Goal: Ask a question

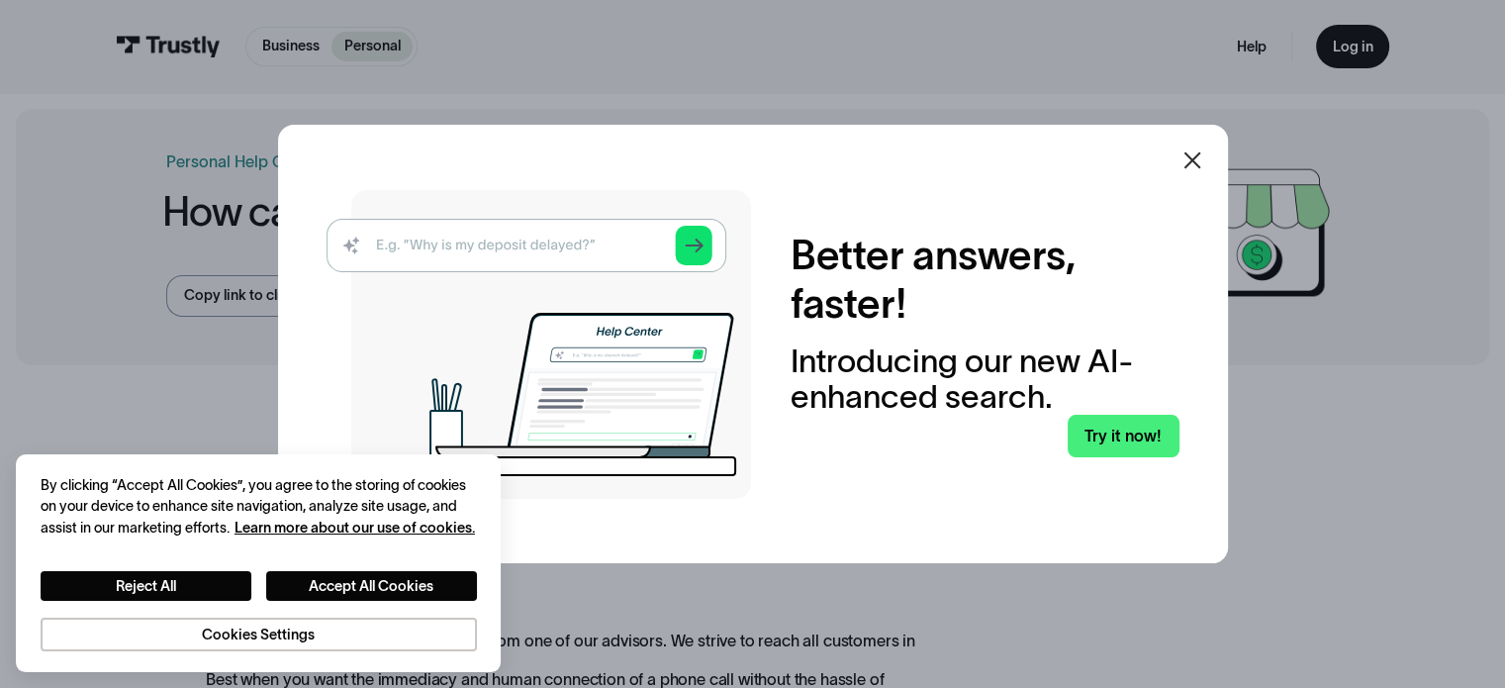
click at [1184, 166] on div at bounding box center [1193, 161] width 48 height 48
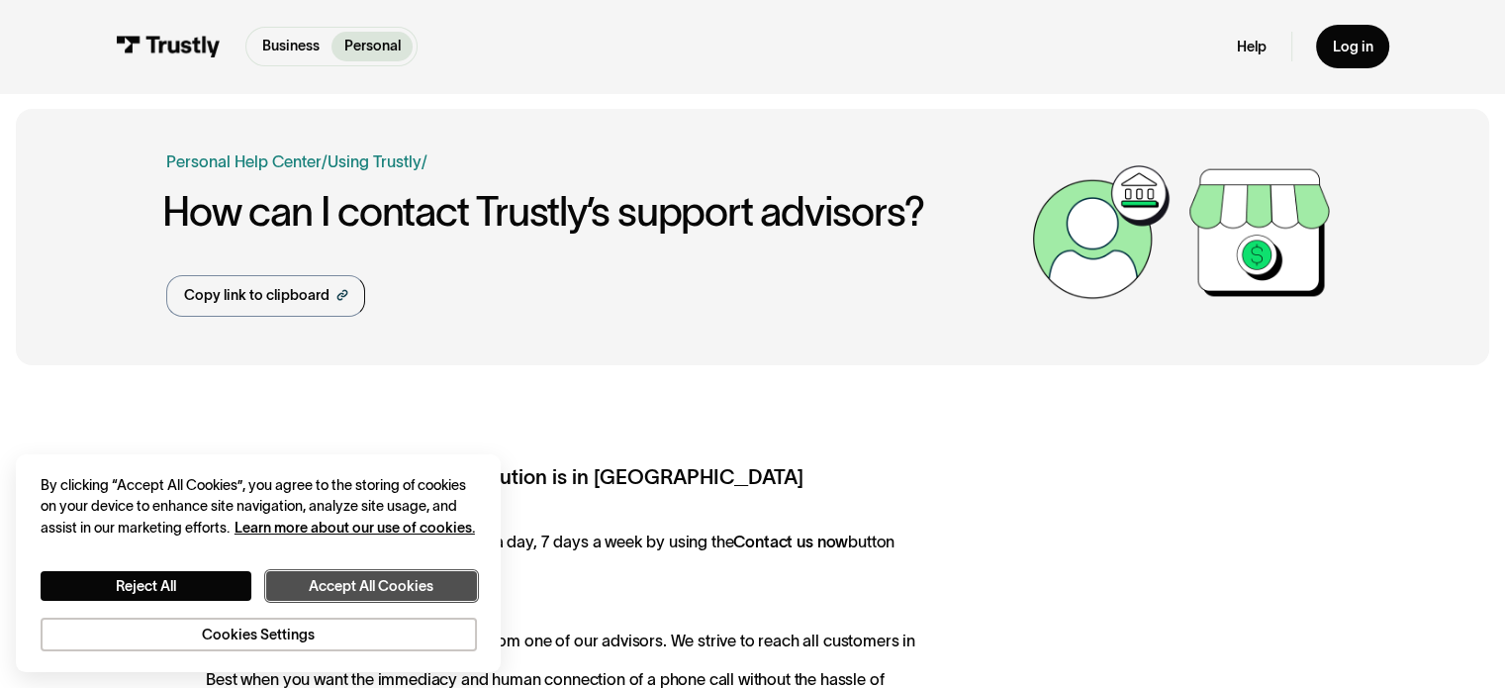
click at [356, 588] on button "Accept All Cookies" at bounding box center [371, 586] width 211 height 31
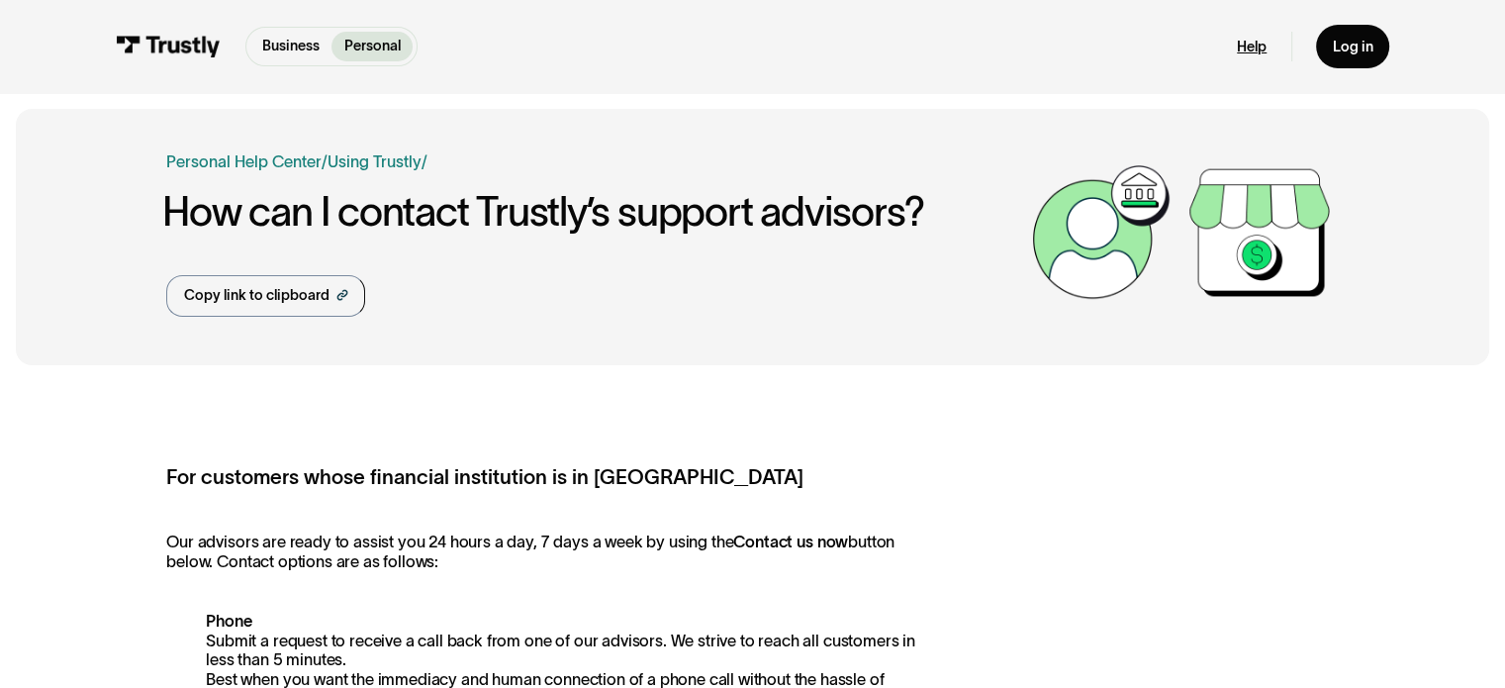
click at [1264, 43] on link "Help" at bounding box center [1252, 47] width 30 height 19
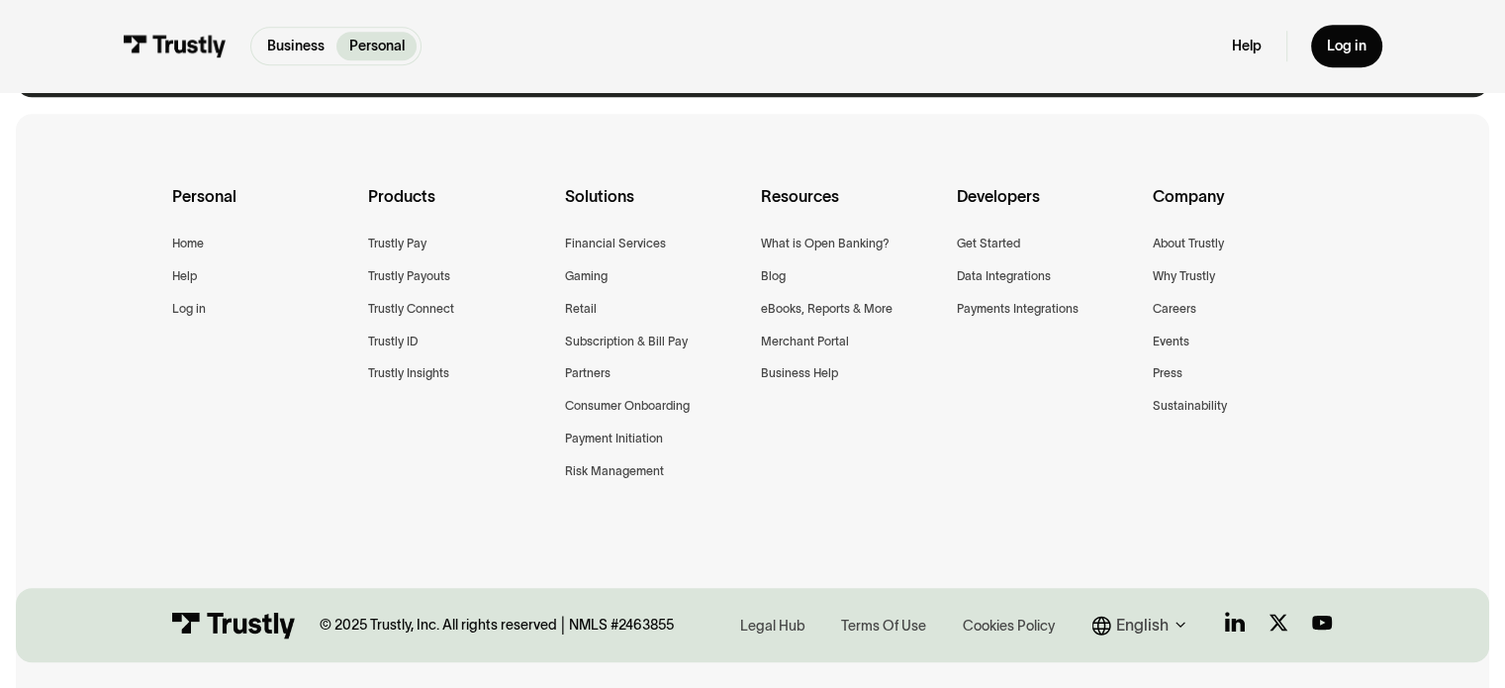
scroll to position [1583, 0]
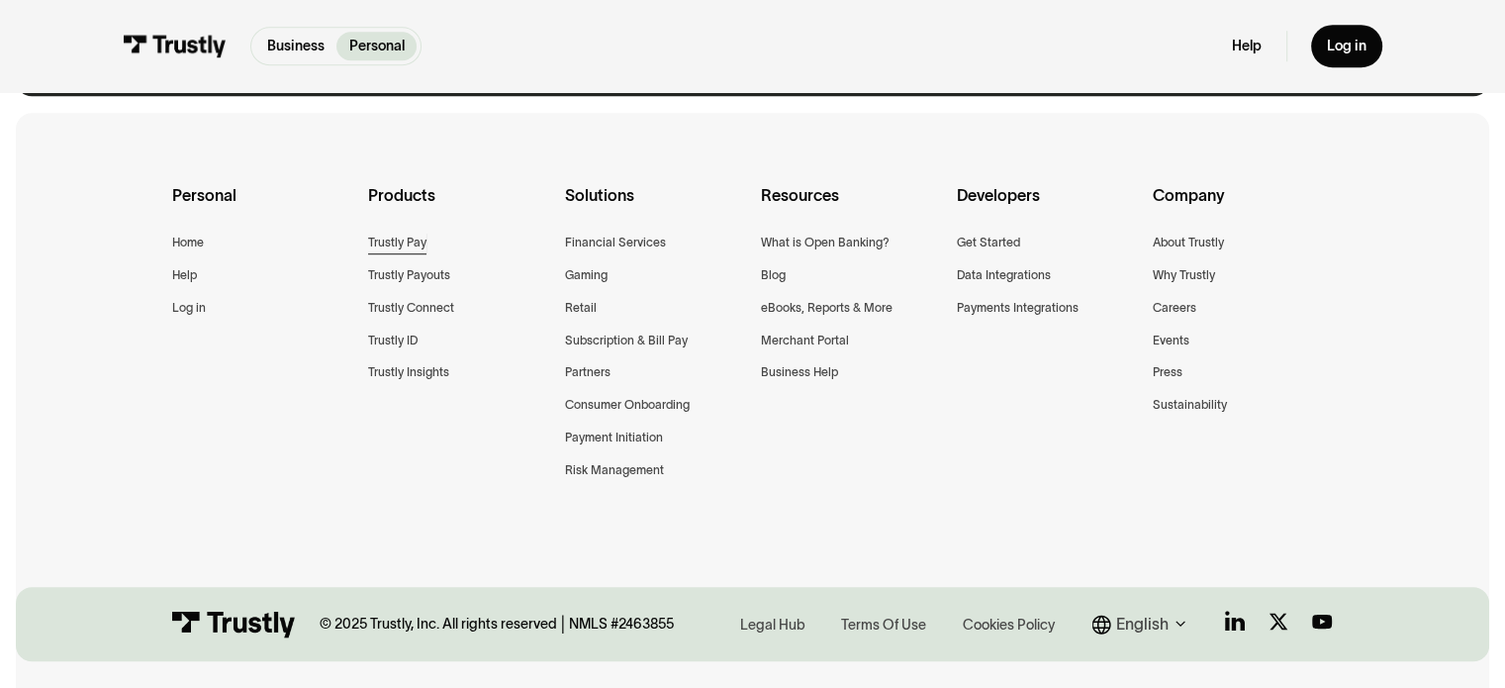
click at [408, 243] on div "Trustly Pay" at bounding box center [397, 243] width 58 height 21
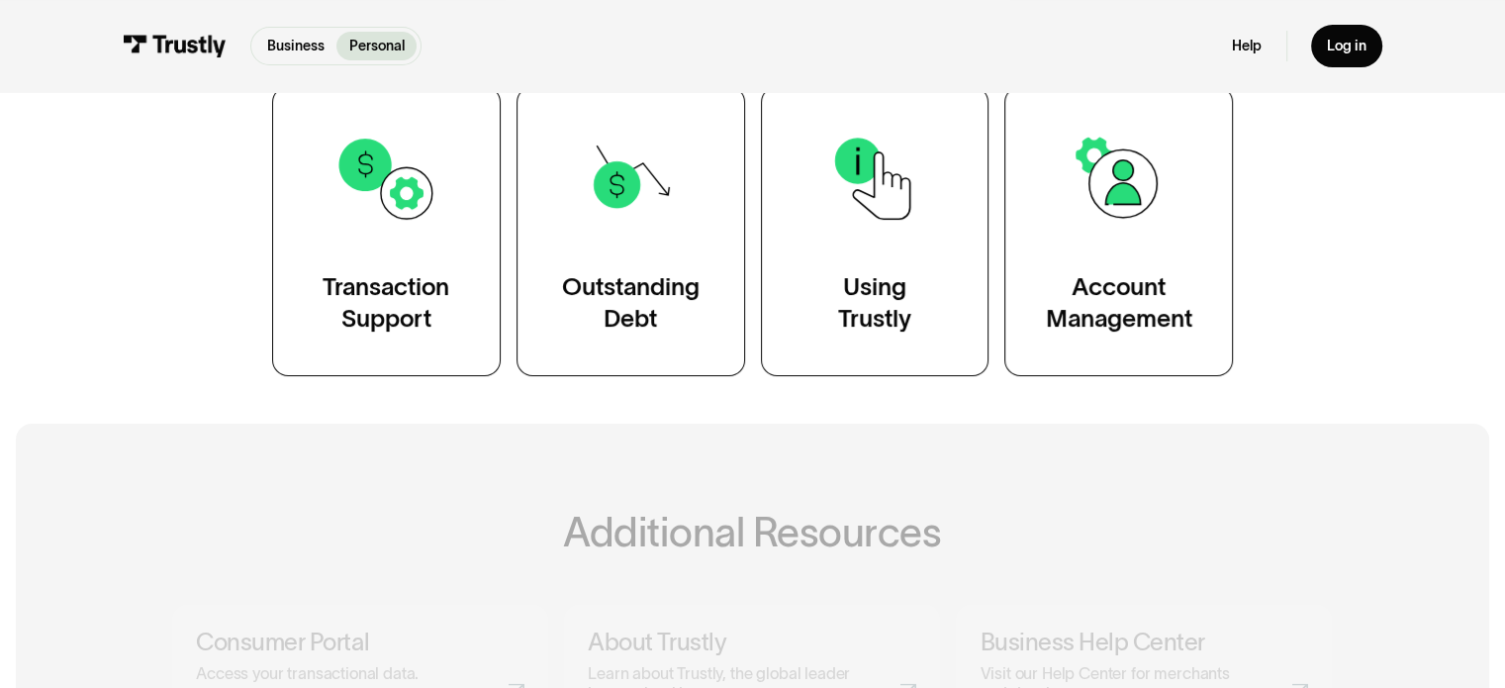
scroll to position [495, 0]
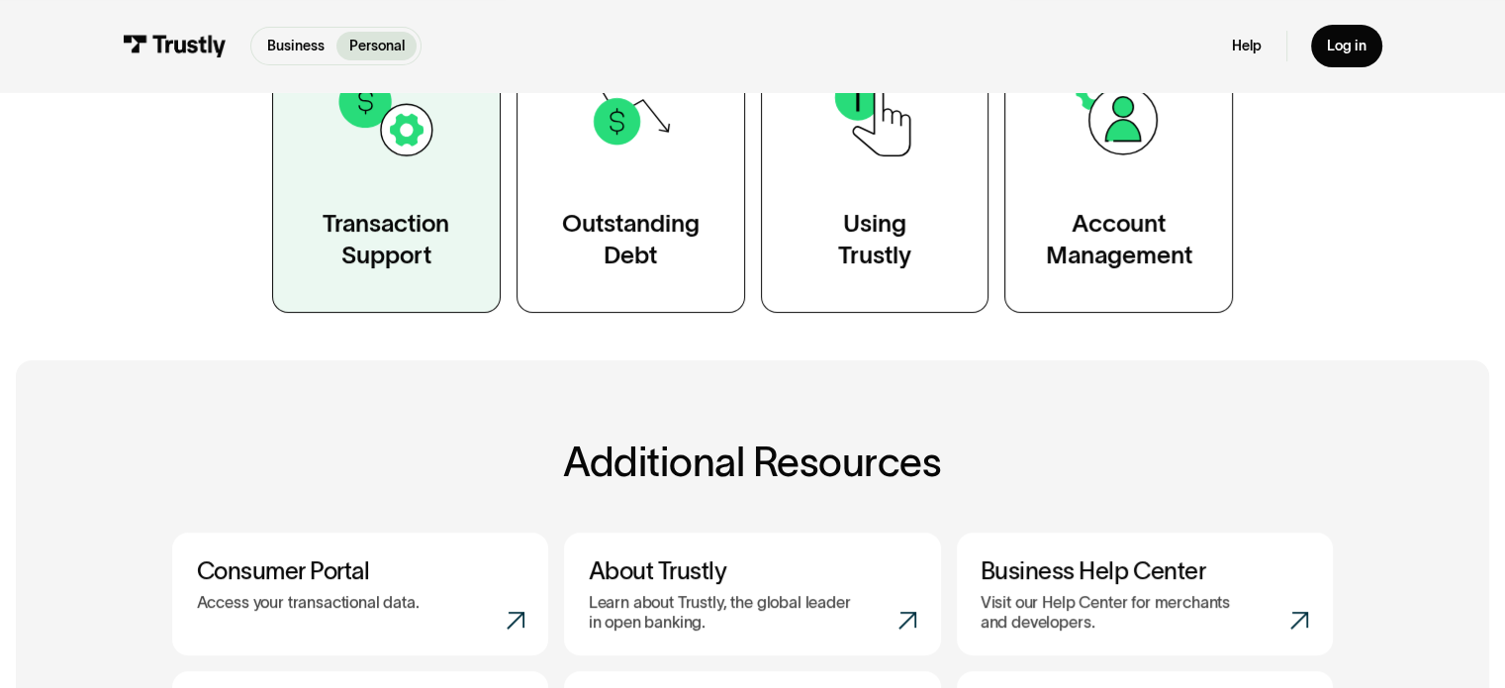
click at [410, 212] on div "Transaction Support" at bounding box center [386, 240] width 127 height 64
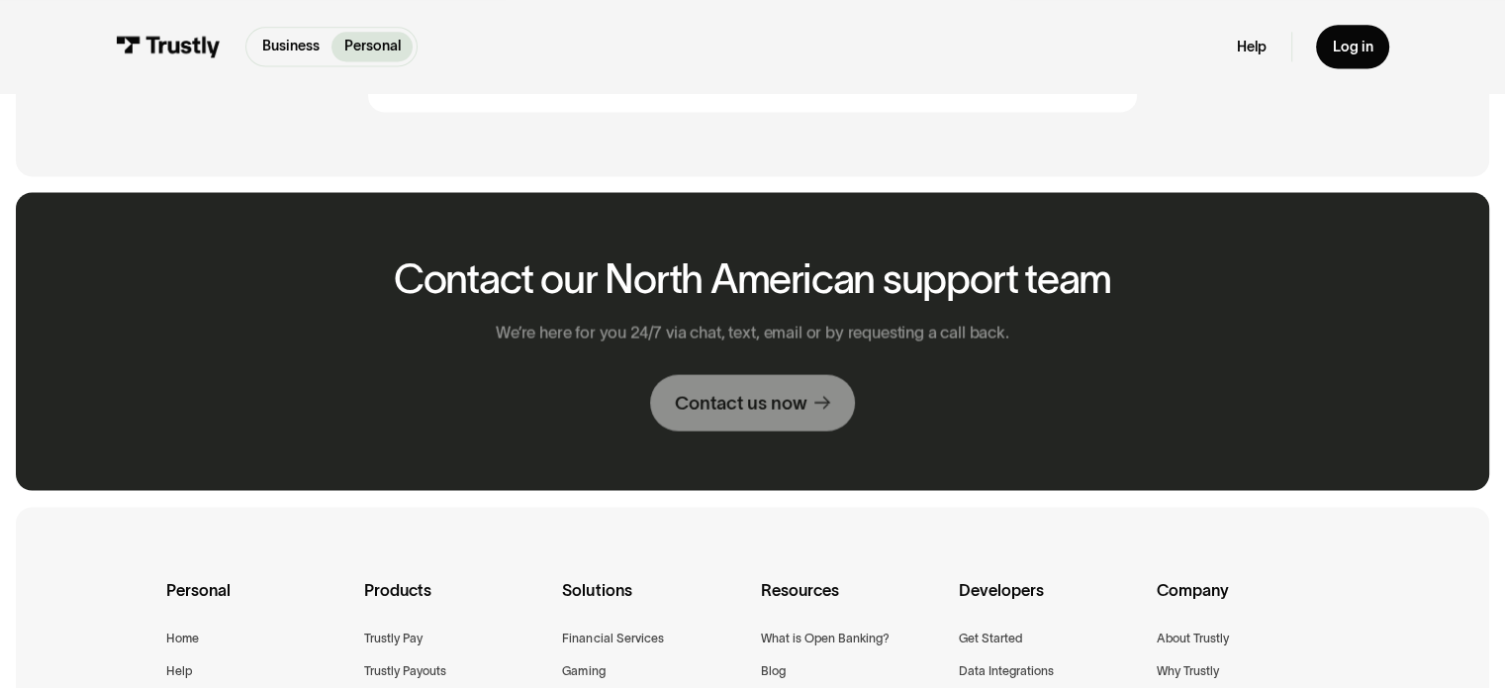
scroll to position [2771, 0]
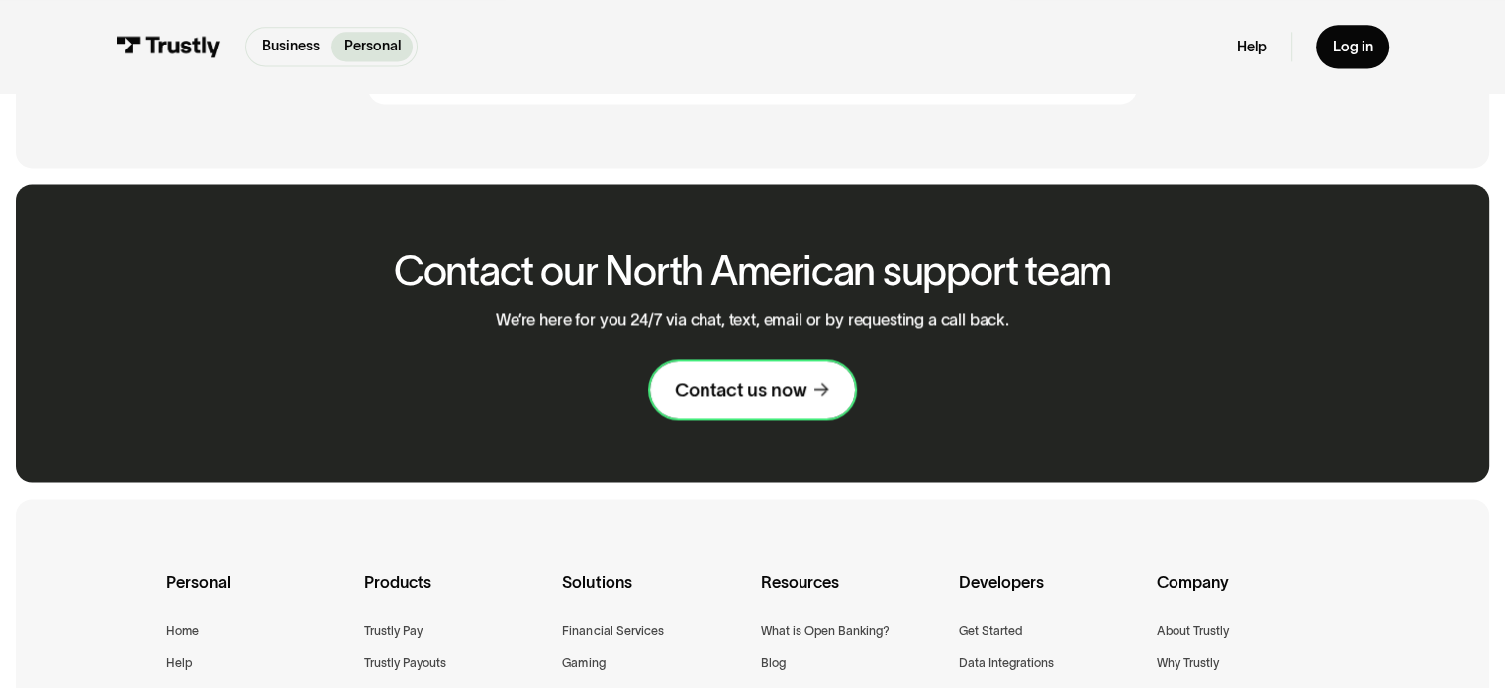
click at [774, 398] on div "Contact us now" at bounding box center [741, 390] width 132 height 24
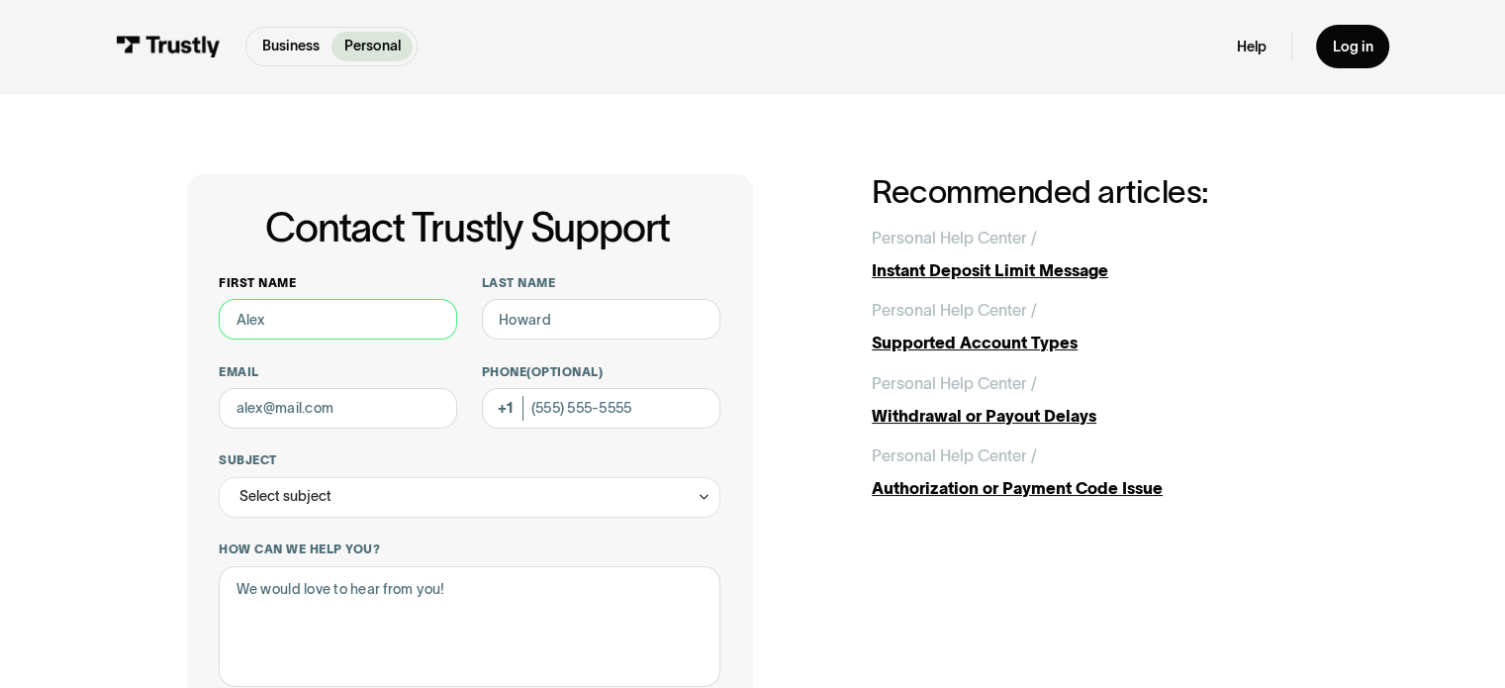
click at [313, 331] on input "First name" at bounding box center [338, 319] width 238 height 41
type input "[PERSON_NAME]"
type input "Sacks"
type input "[EMAIL_ADDRESS][DOMAIN_NAME]"
click at [593, 415] on input "Phone (Optional)" at bounding box center [601, 408] width 238 height 41
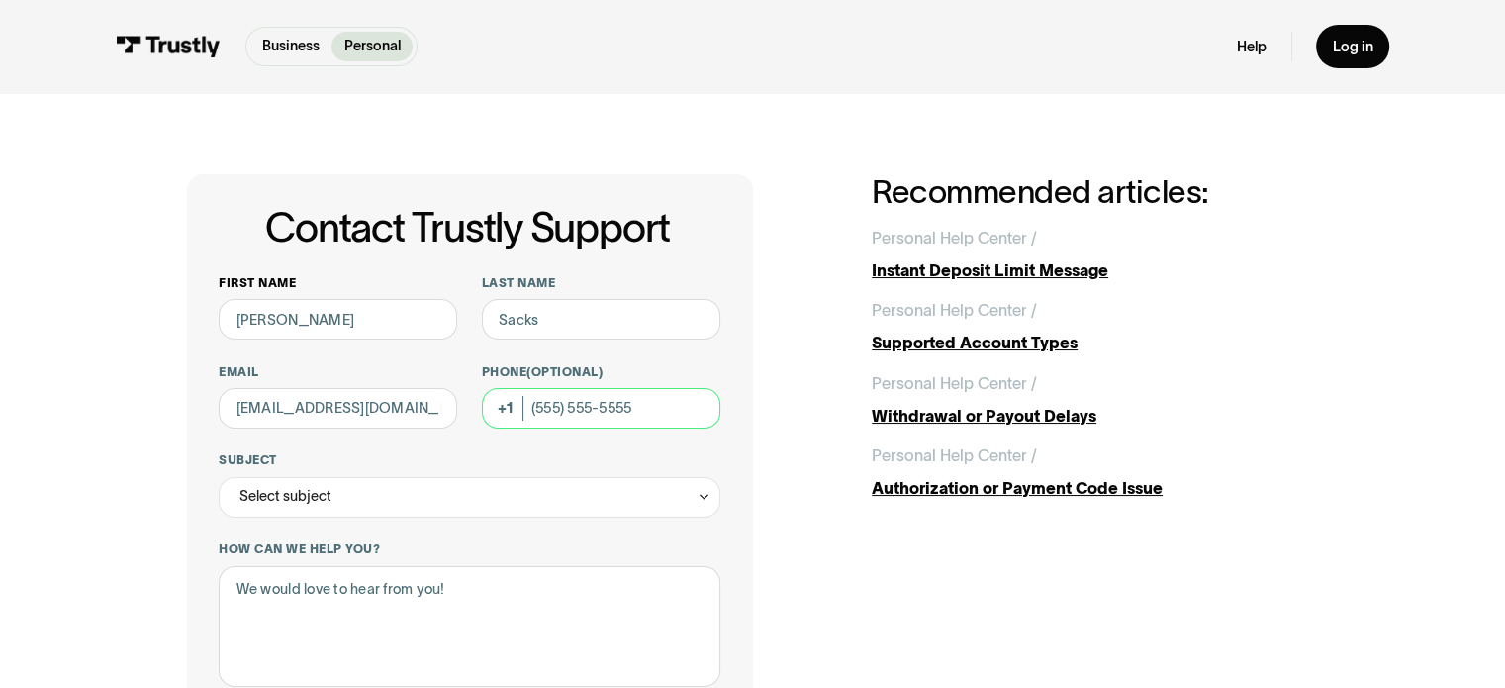
type input "[PHONE_NUMBER]"
click at [429, 502] on div "Select subject" at bounding box center [469, 497] width 501 height 41
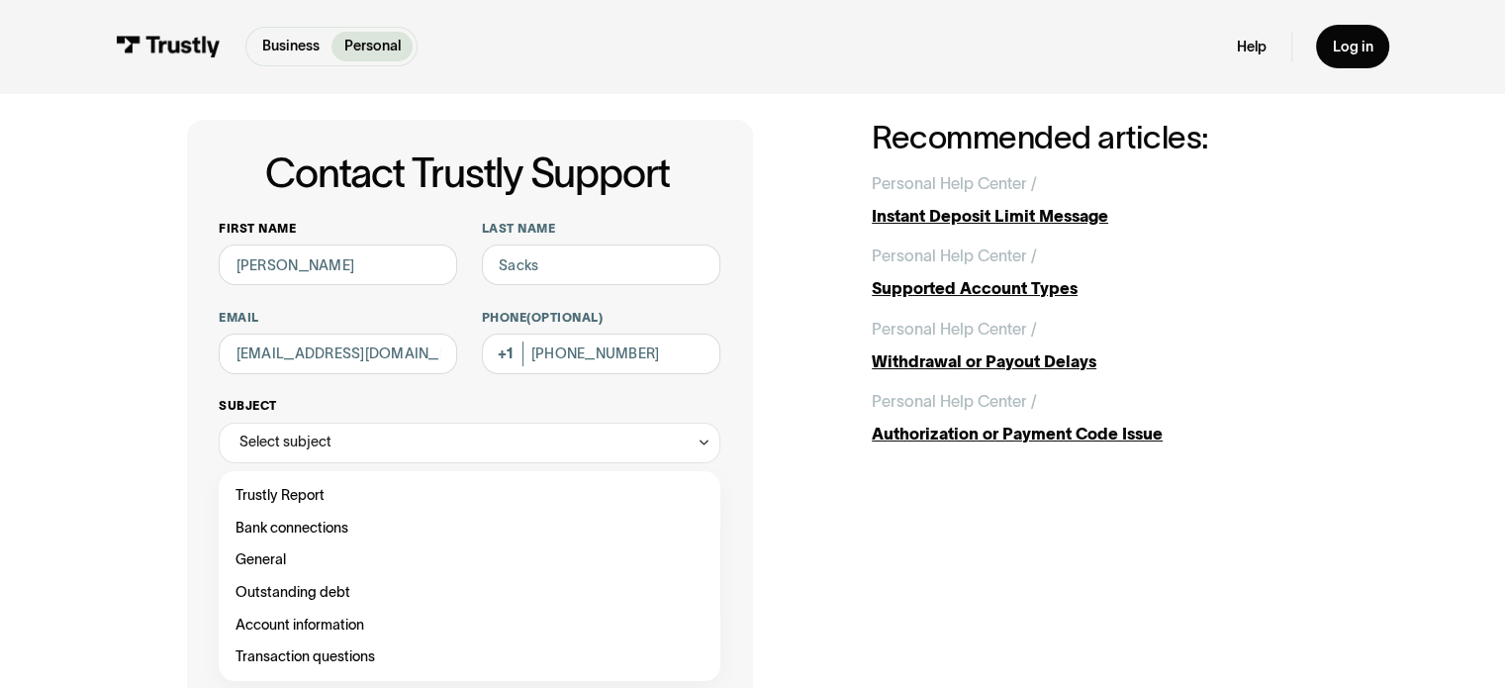
scroll to position [99, 0]
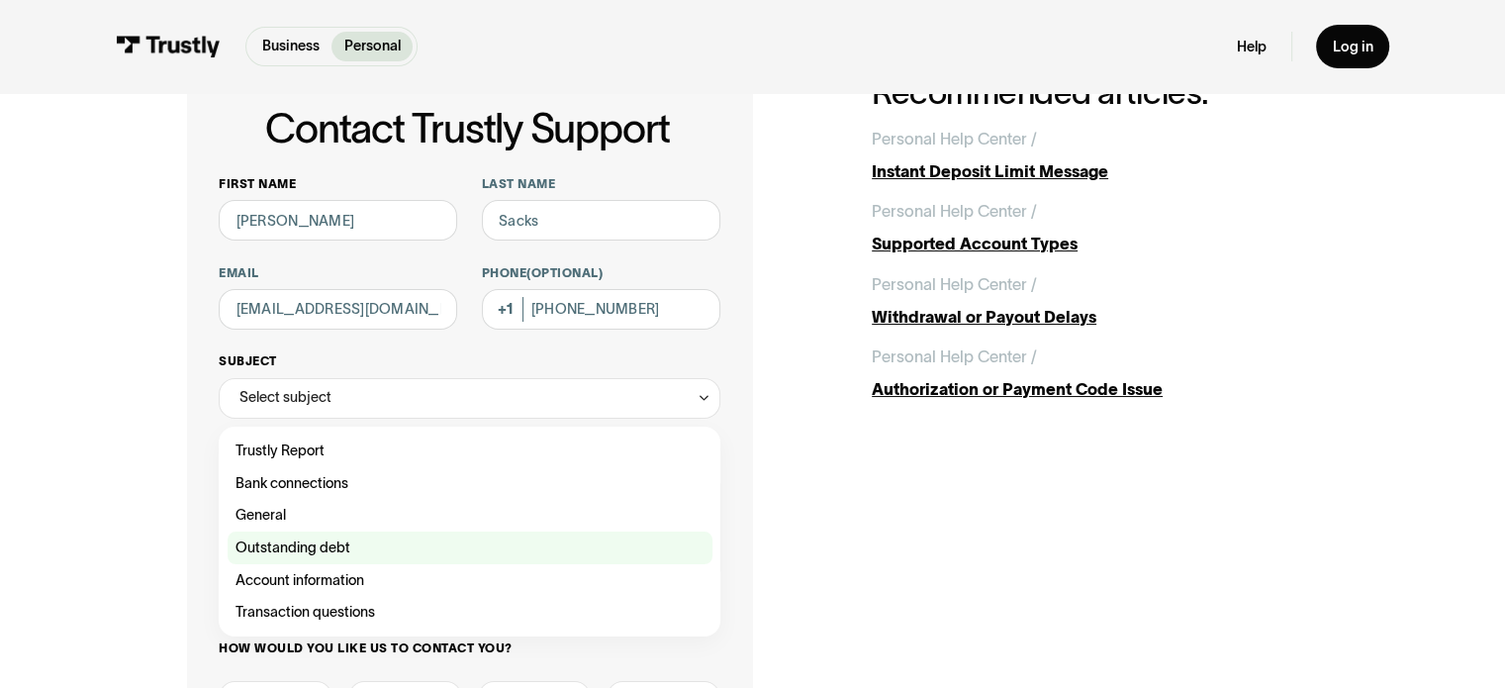
click at [412, 546] on div "Contact Trustly Support" at bounding box center [470, 547] width 485 height 33
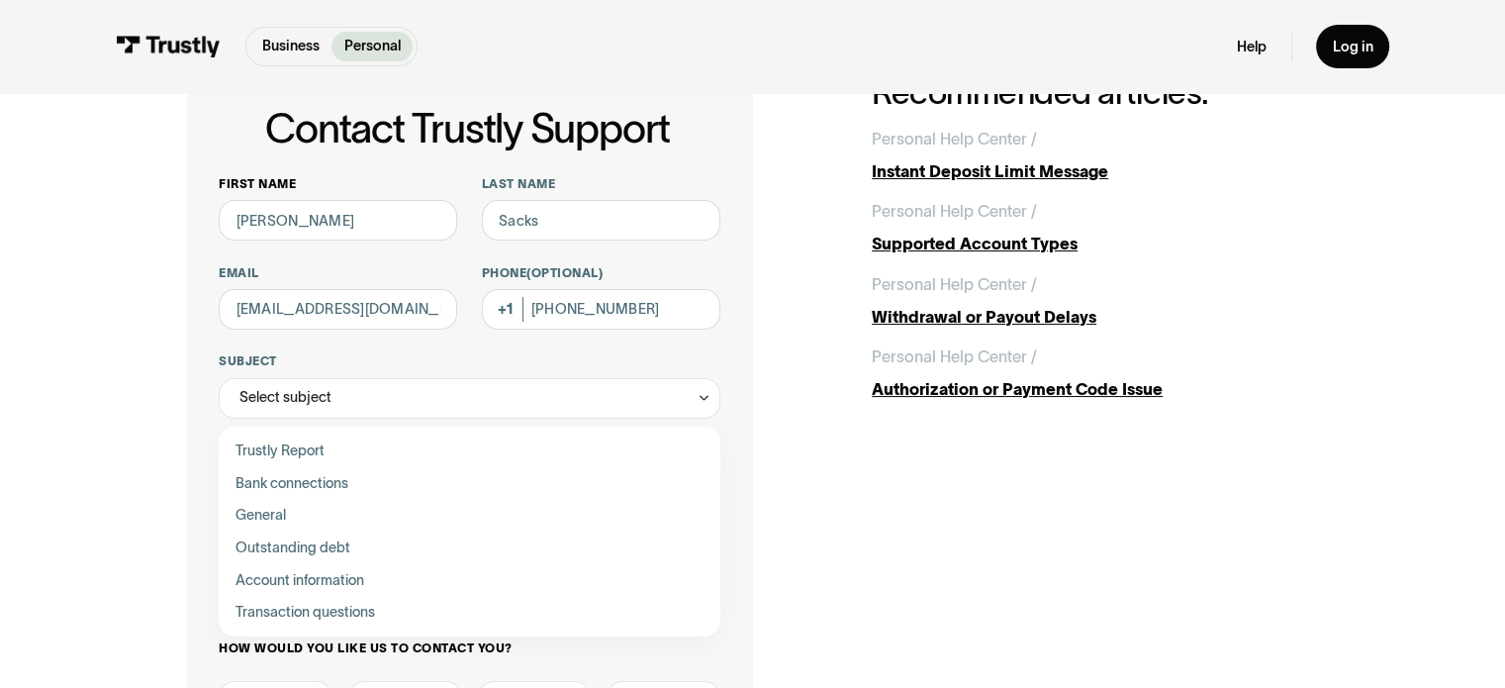
type input "**********"
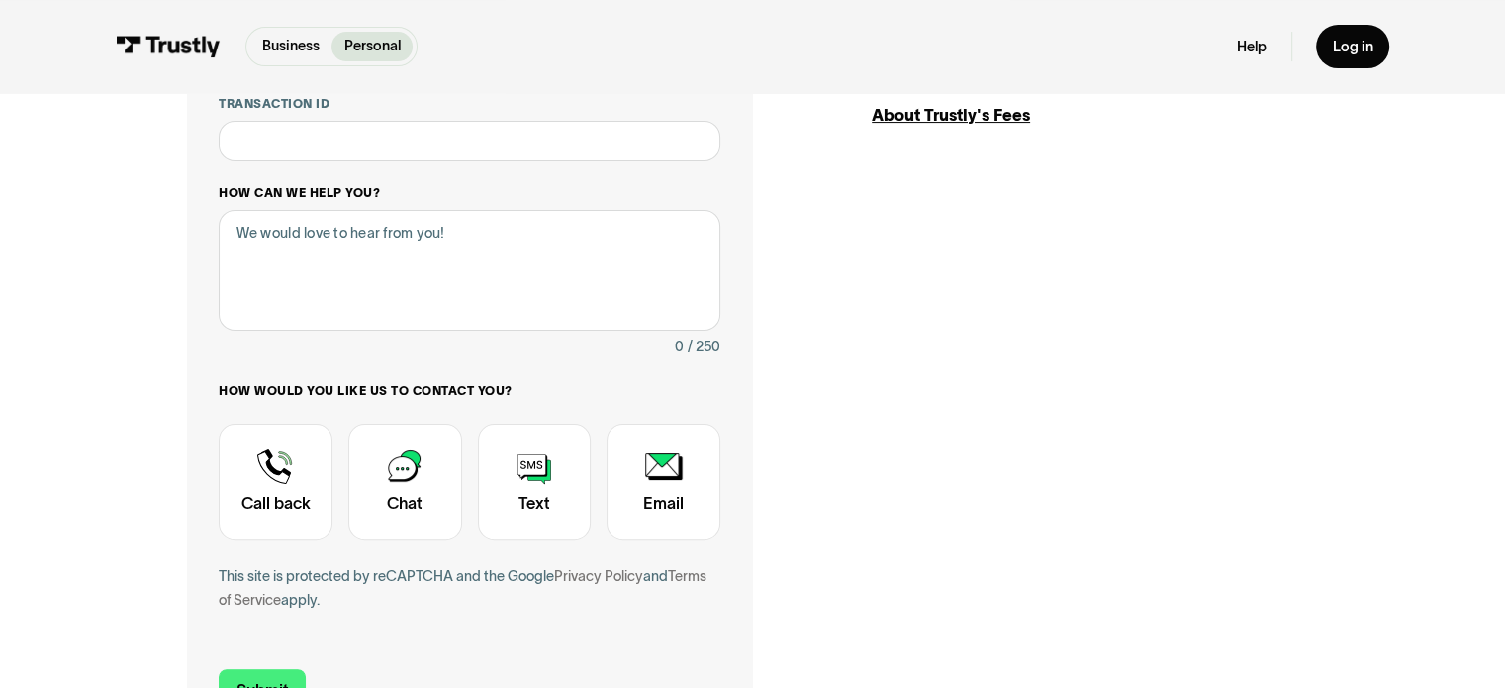
scroll to position [495, 0]
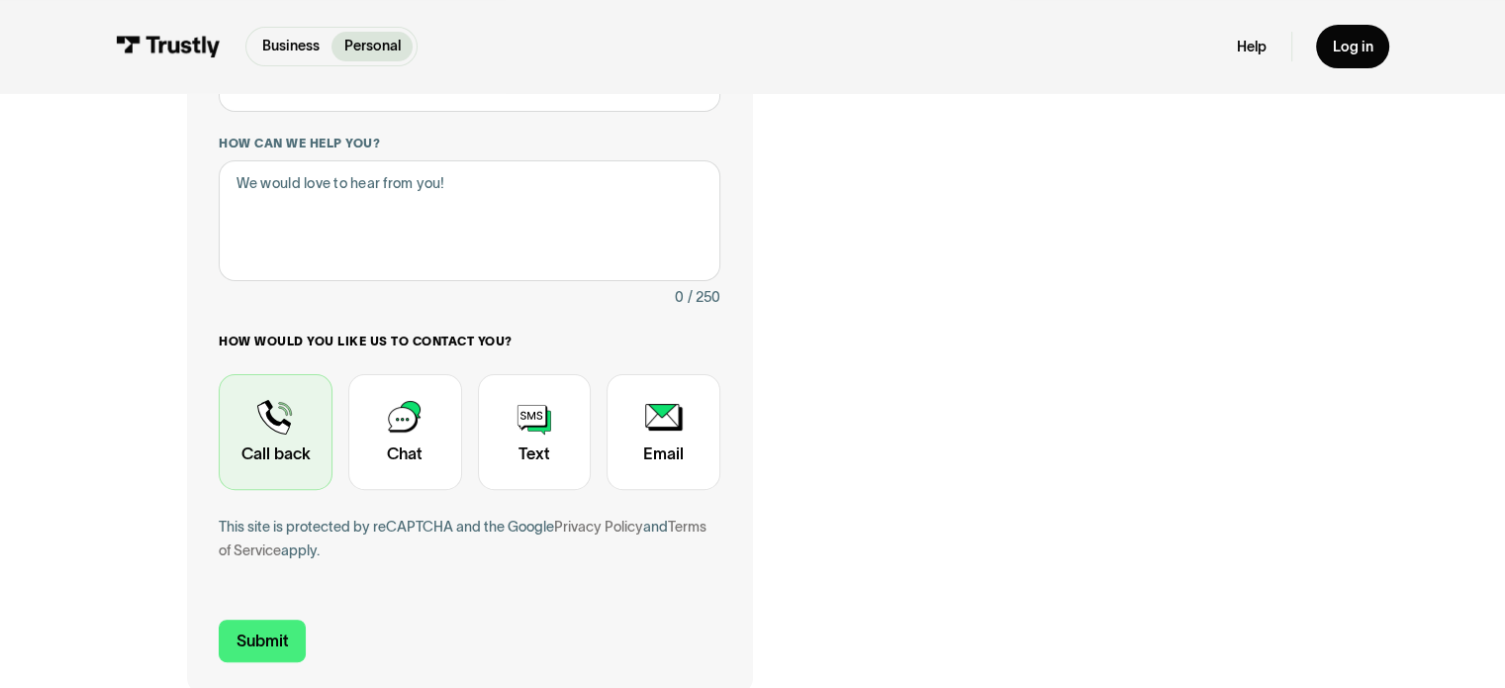
click at [293, 435] on div "Contact Trustly Support" at bounding box center [276, 432] width 114 height 117
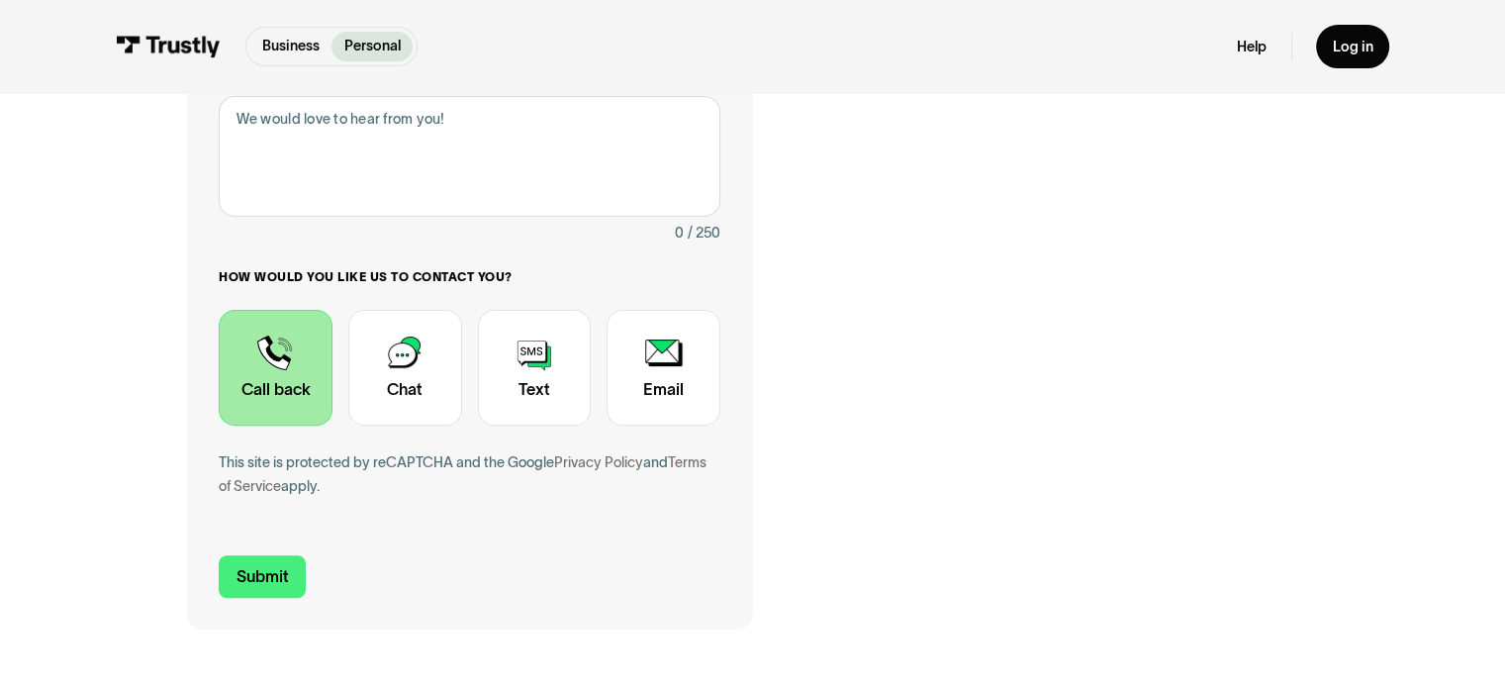
scroll to position [594, 0]
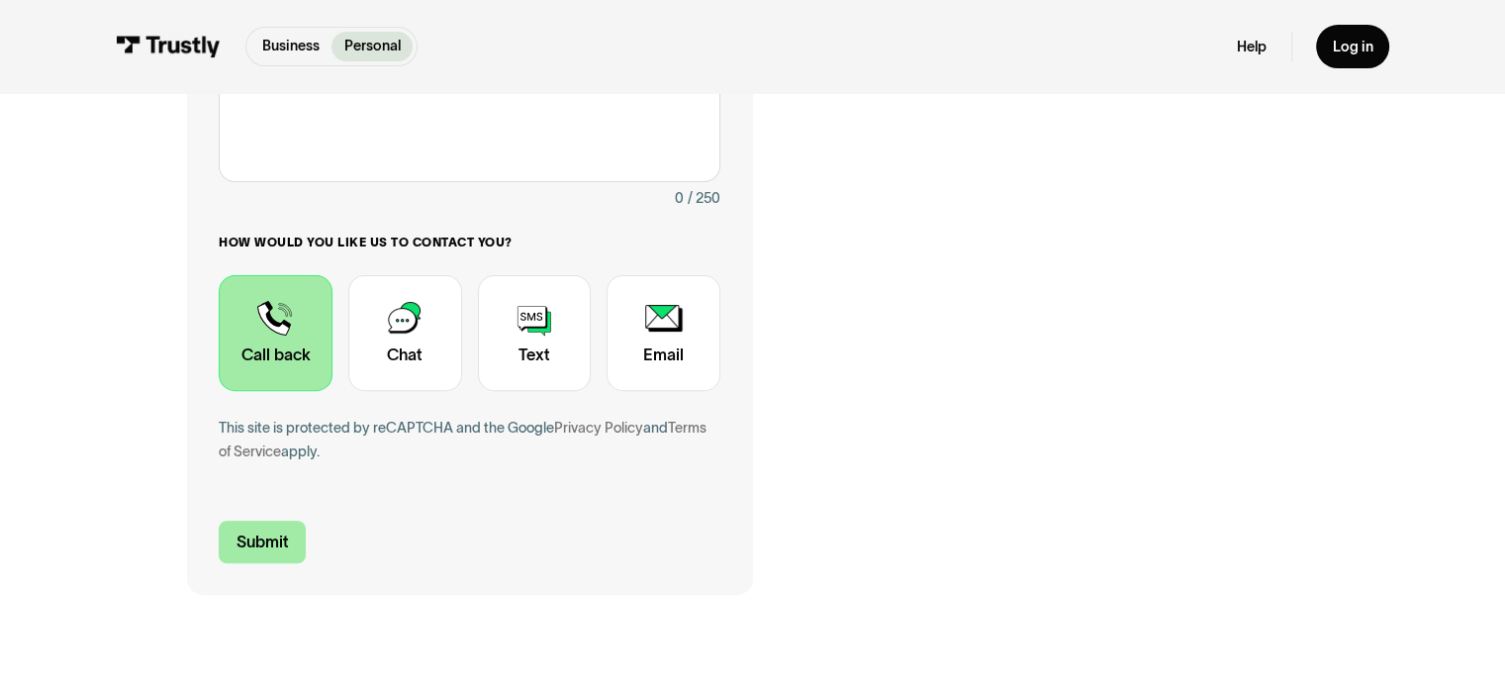
click at [267, 548] on input "Submit" at bounding box center [262, 542] width 87 height 43
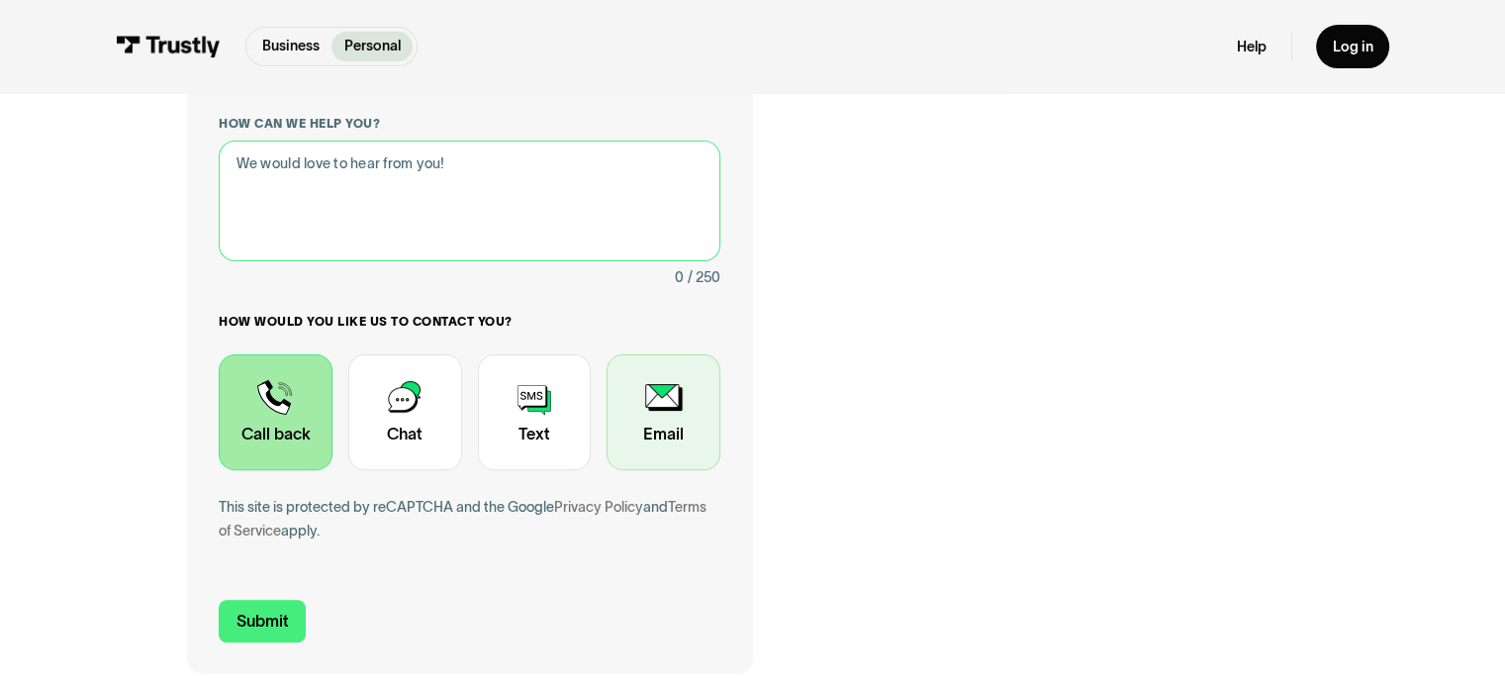
scroll to position [396, 0]
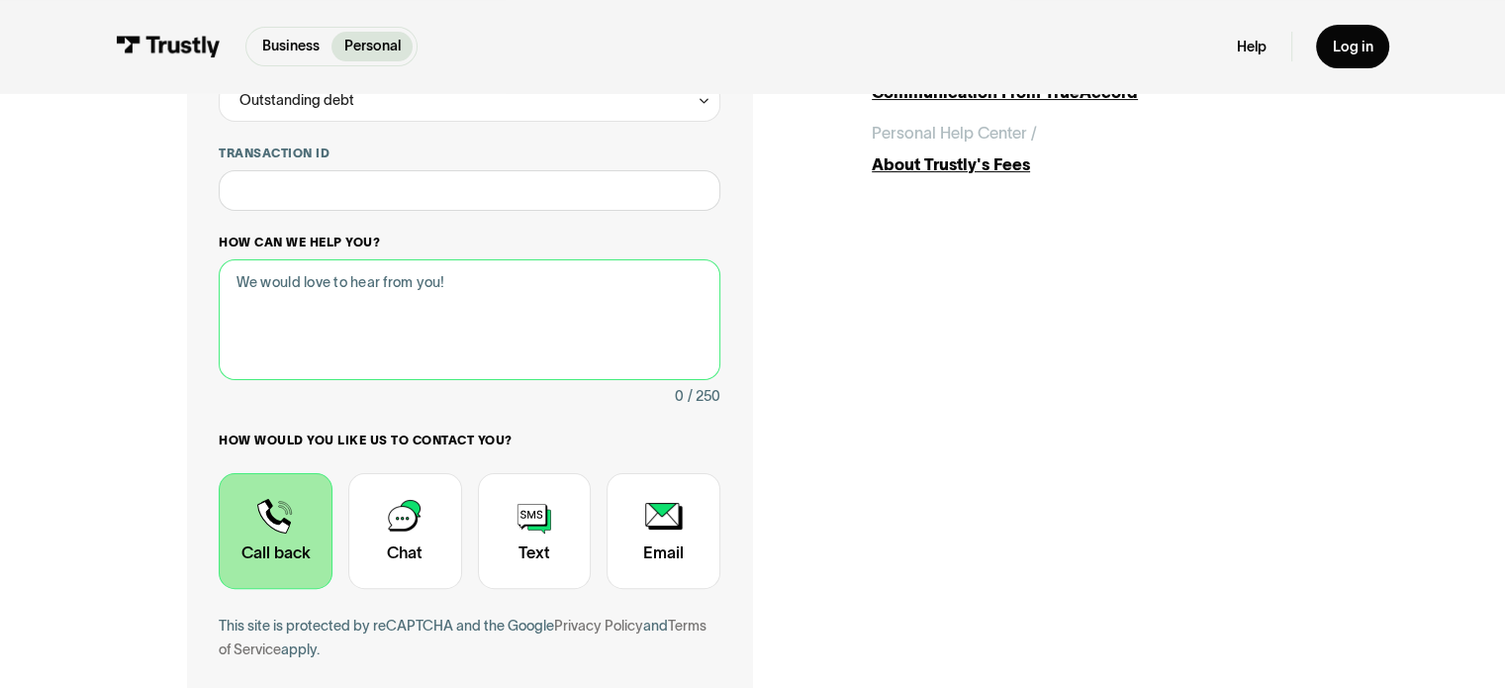
click at [462, 293] on textarea "How can we help you?" at bounding box center [469, 320] width 501 height 122
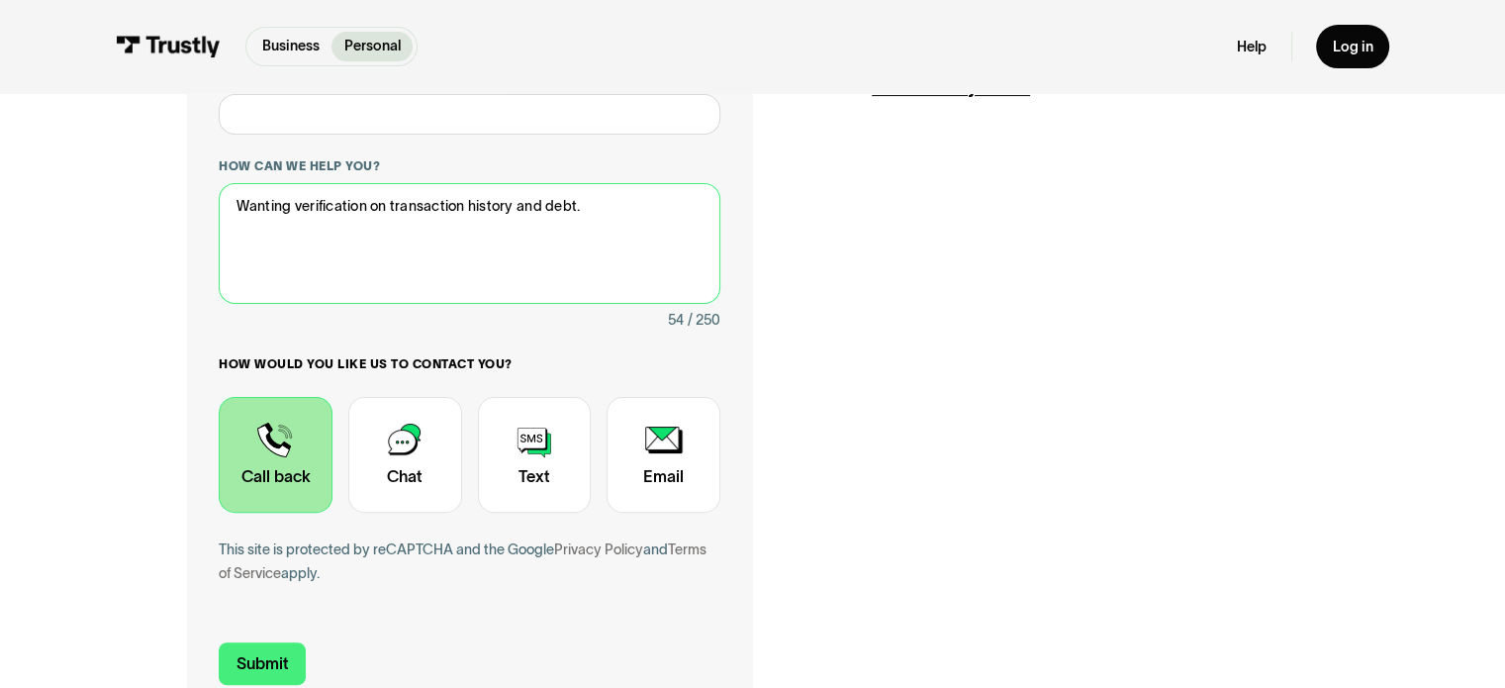
scroll to position [693, 0]
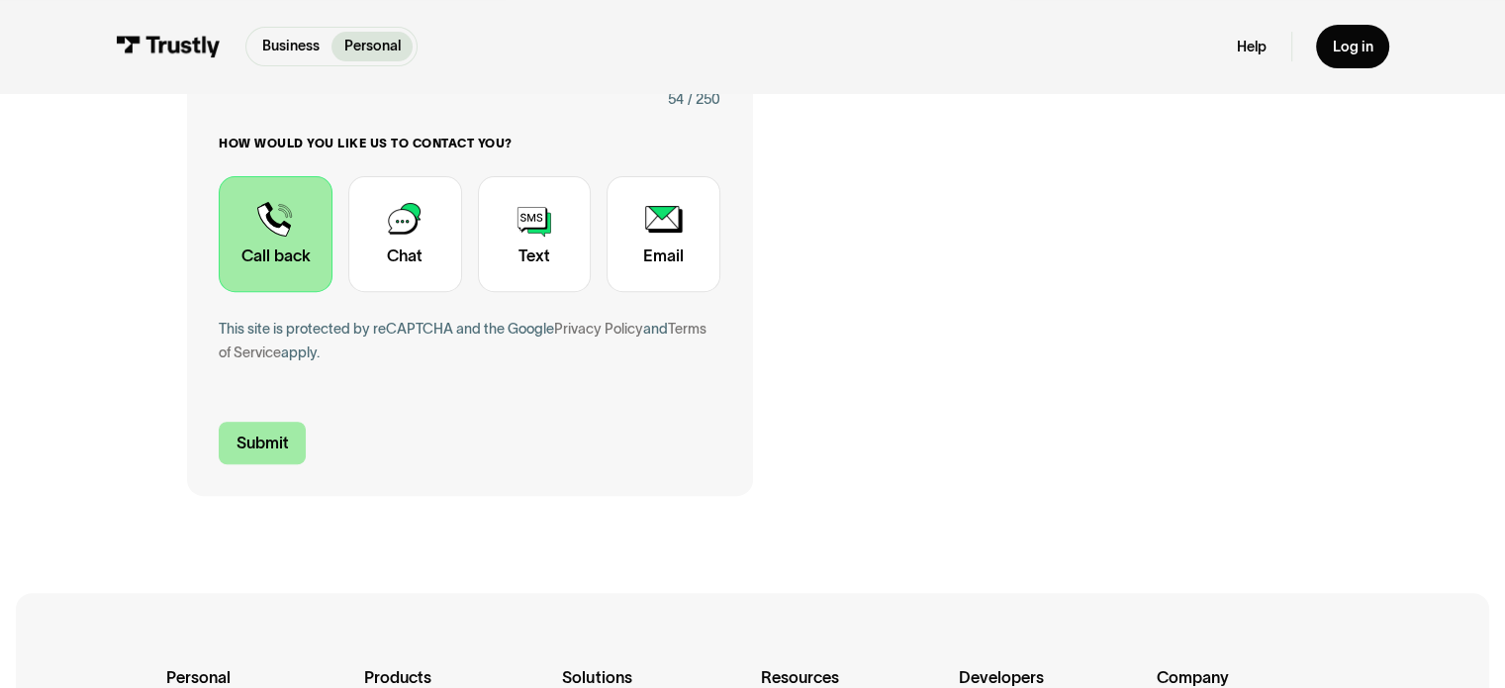
type textarea "Wanting verification on transaction history and debt."
click at [259, 448] on input "Submit" at bounding box center [262, 443] width 87 height 43
type input "[PHONE_NUMBER]"
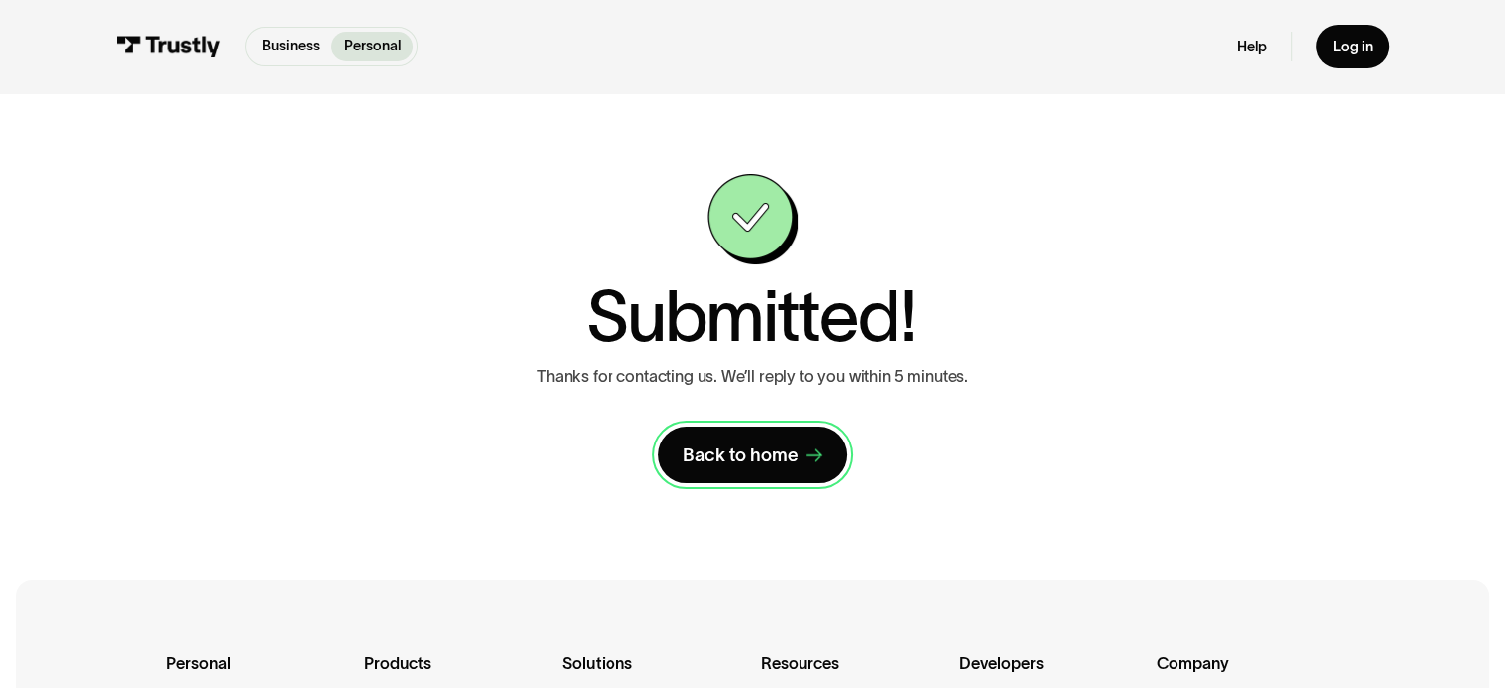
click at [807, 462] on icon at bounding box center [815, 457] width 16 height 16
